Goal: Find specific page/section: Find specific page/section

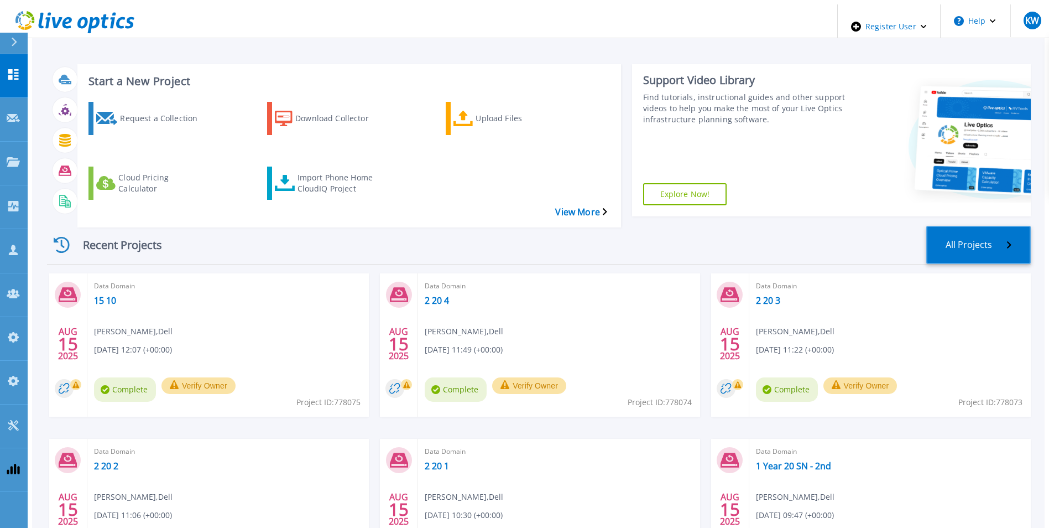
click at [962, 226] on link "All Projects" at bounding box center [978, 245] width 105 height 38
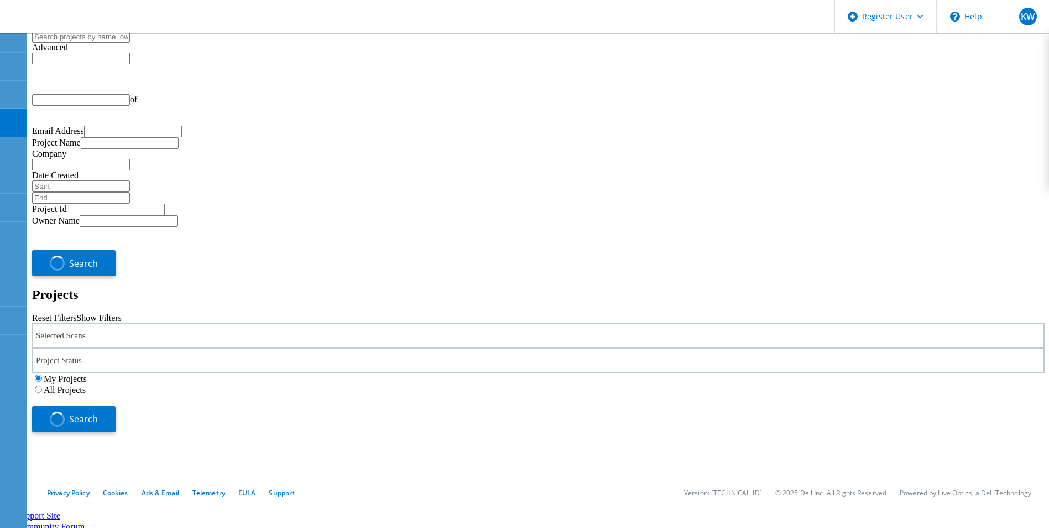
type input "1"
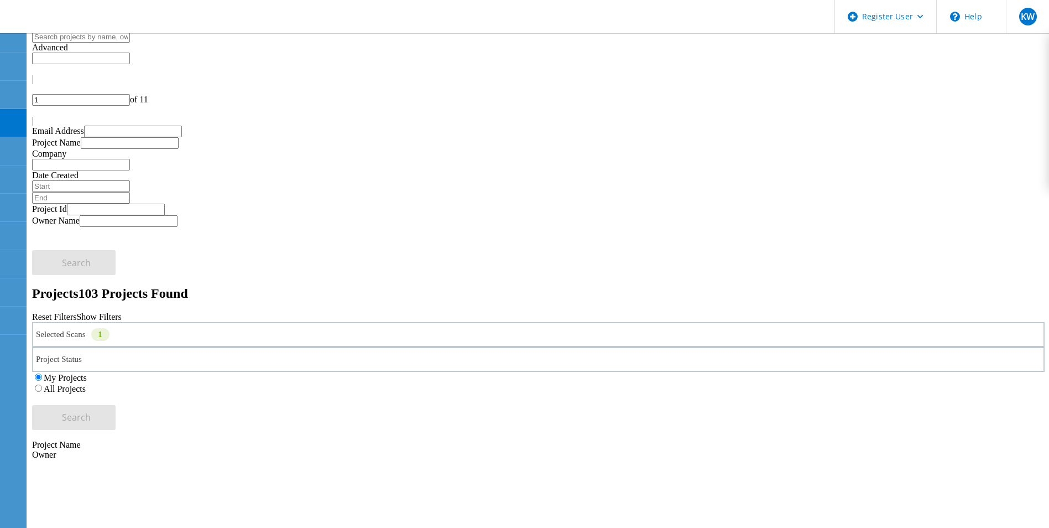
click at [86, 384] on label "All Projects" at bounding box center [65, 388] width 42 height 9
click at [42, 384] on input "All Projects" at bounding box center [38, 387] width 7 height 7
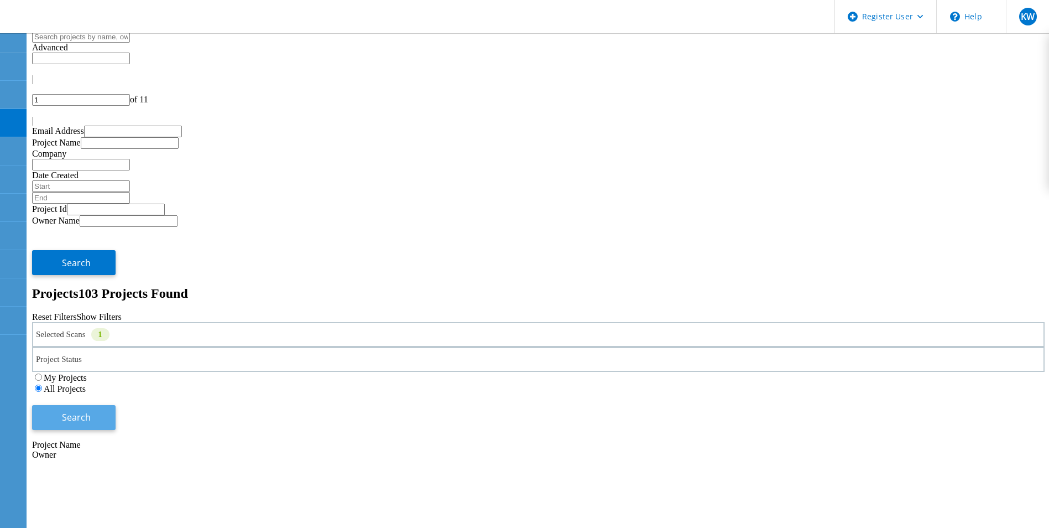
click at [116, 405] on button "Search" at bounding box center [74, 417] width 84 height 25
